Goal: Task Accomplishment & Management: Use online tool/utility

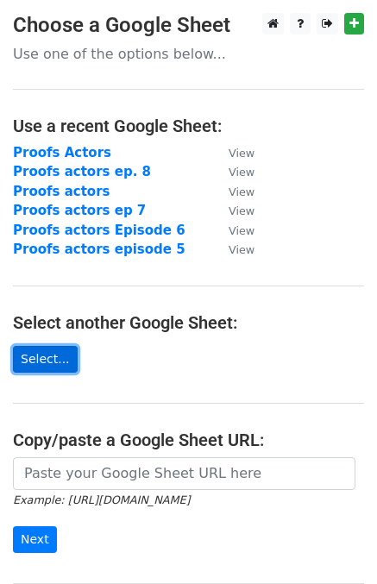
click at [41, 358] on link "Select..." at bounding box center [45, 359] width 65 height 27
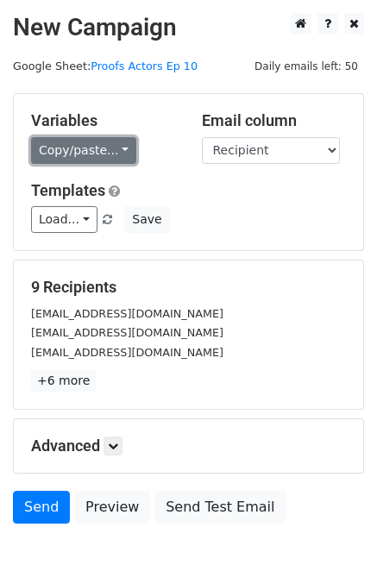
click at [116, 144] on link "Copy/paste..." at bounding box center [83, 150] width 105 height 27
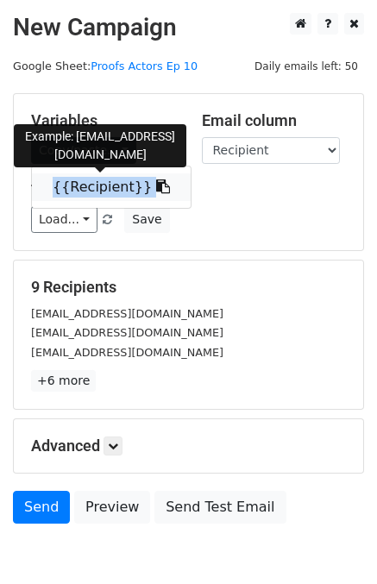
click at [156, 184] on icon at bounding box center [163, 186] width 14 height 14
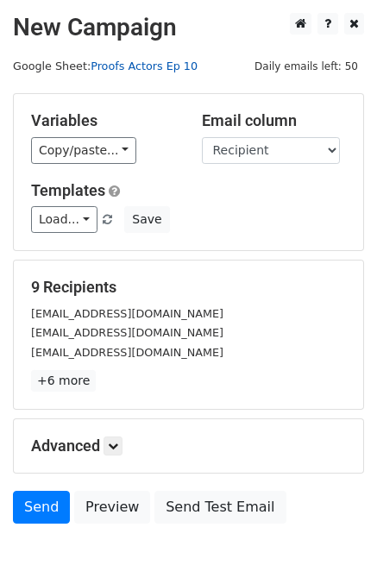
click at [121, 65] on link "Proofs Actors Ep 10" at bounding box center [144, 65] width 107 height 13
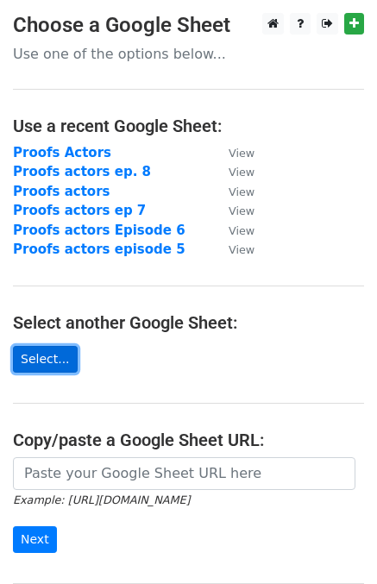
click at [44, 358] on link "Select..." at bounding box center [45, 359] width 65 height 27
